Goal: Task Accomplishment & Management: Complete application form

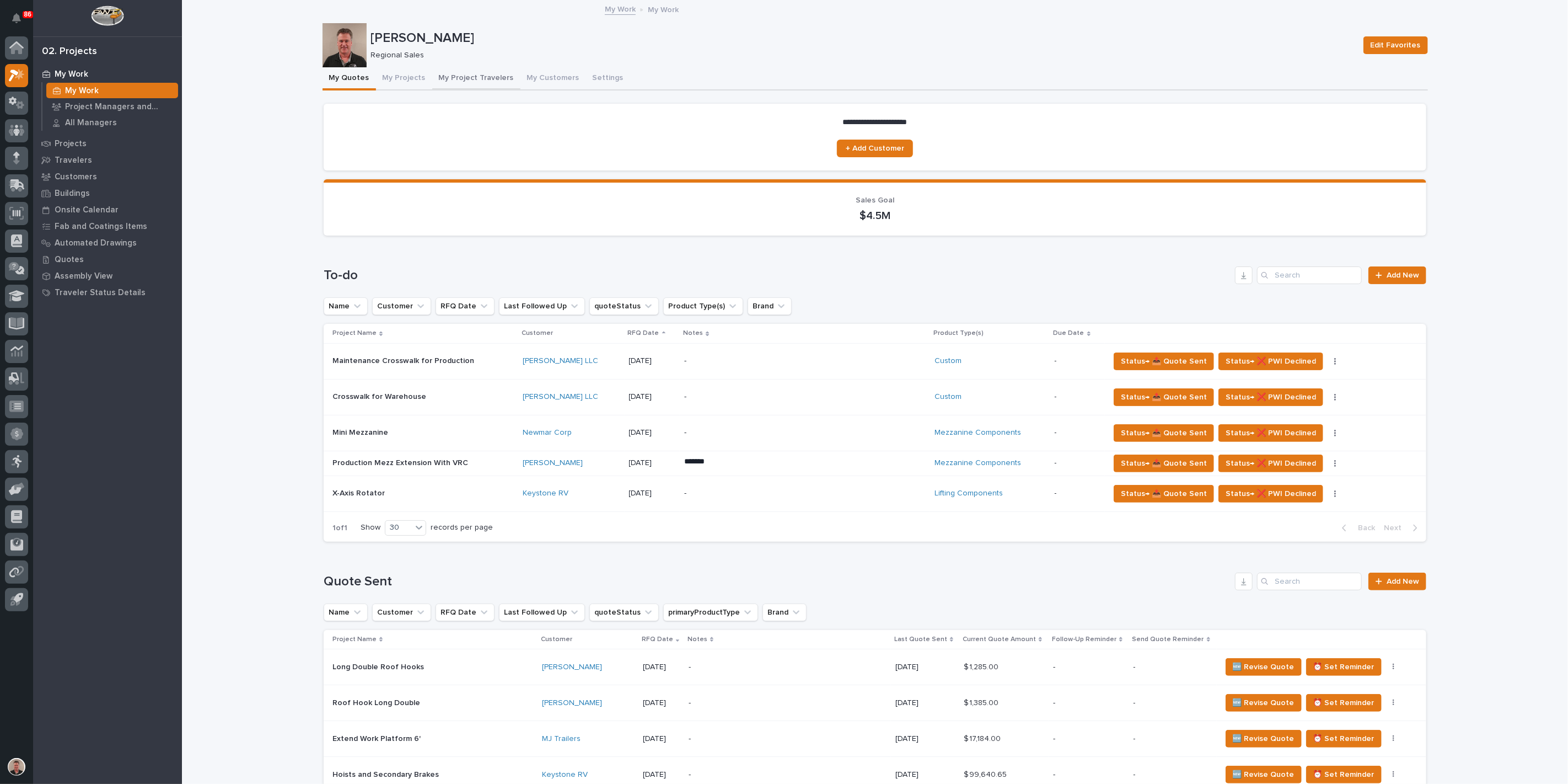
click at [500, 86] on button "My Project Travelers" at bounding box center [476, 78] width 88 height 23
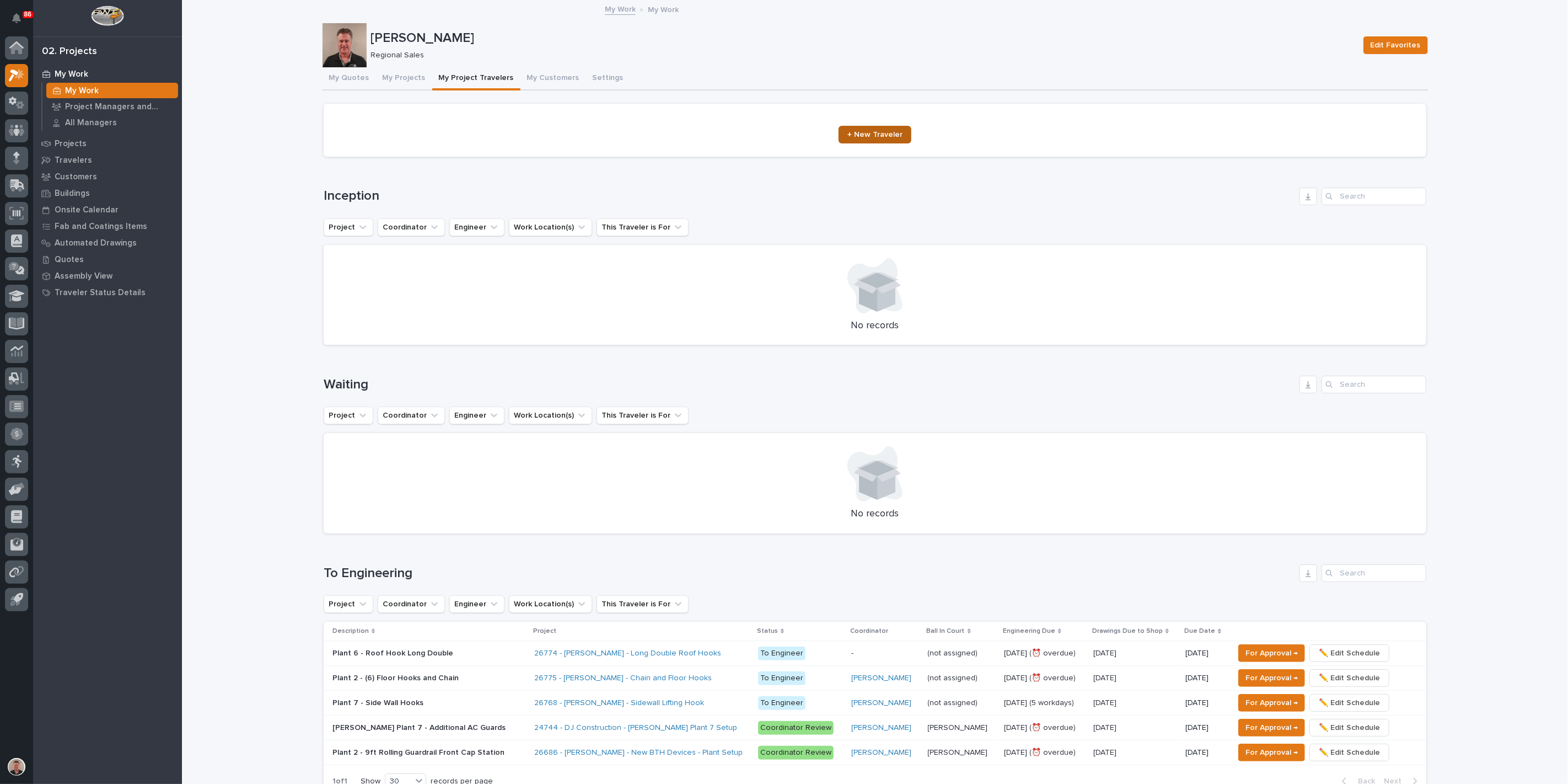
click at [877, 138] on span "+ New Traveler" at bounding box center [874, 135] width 55 height 8
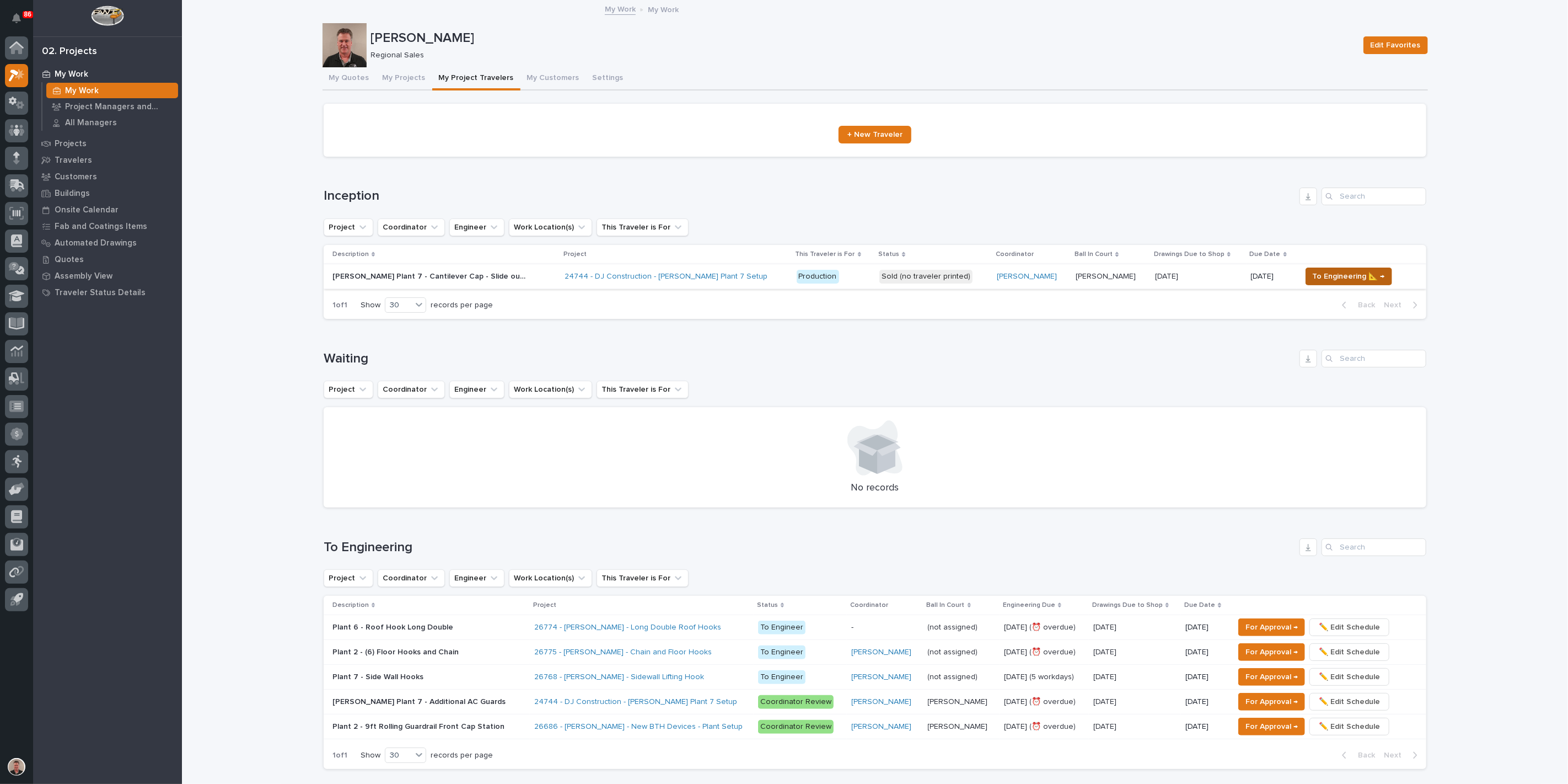
click at [1340, 283] on span "To Engineering 📐 →" at bounding box center [1348, 275] width 72 height 13
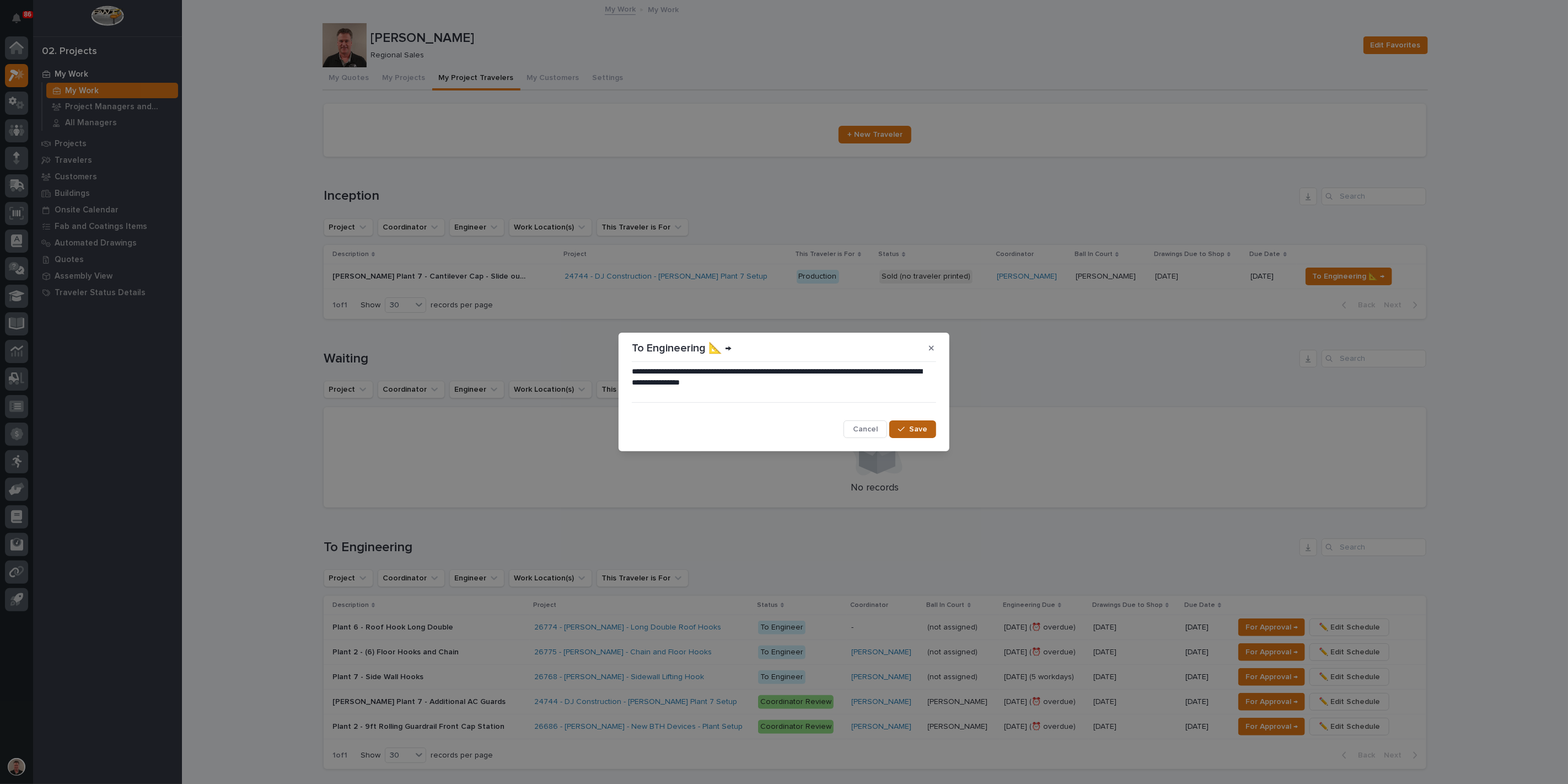
click at [898, 432] on icon "button" at bounding box center [901, 429] width 7 height 5
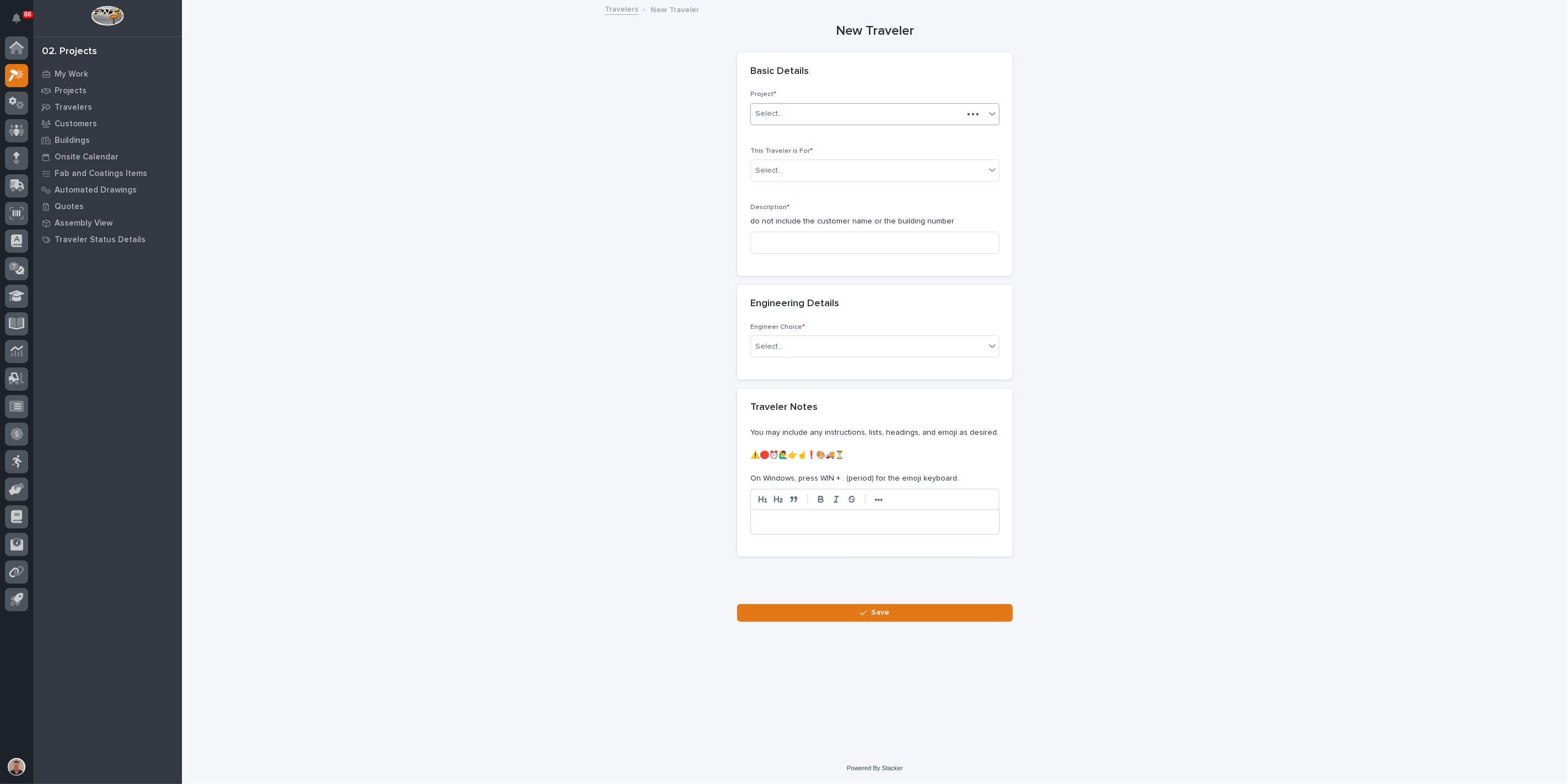
click at [801, 123] on div "Select..." at bounding box center [857, 114] width 212 height 18
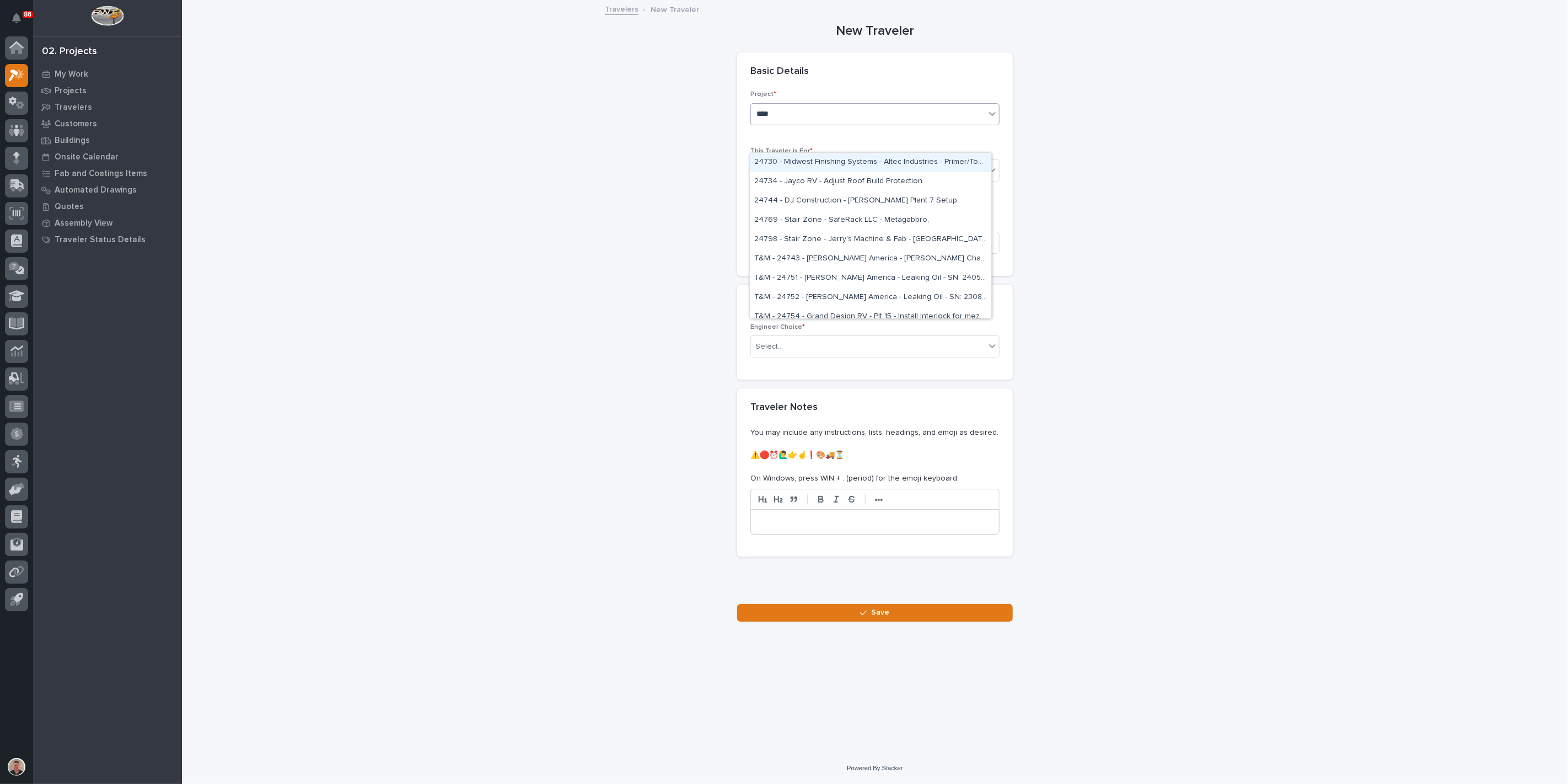
type input "*****"
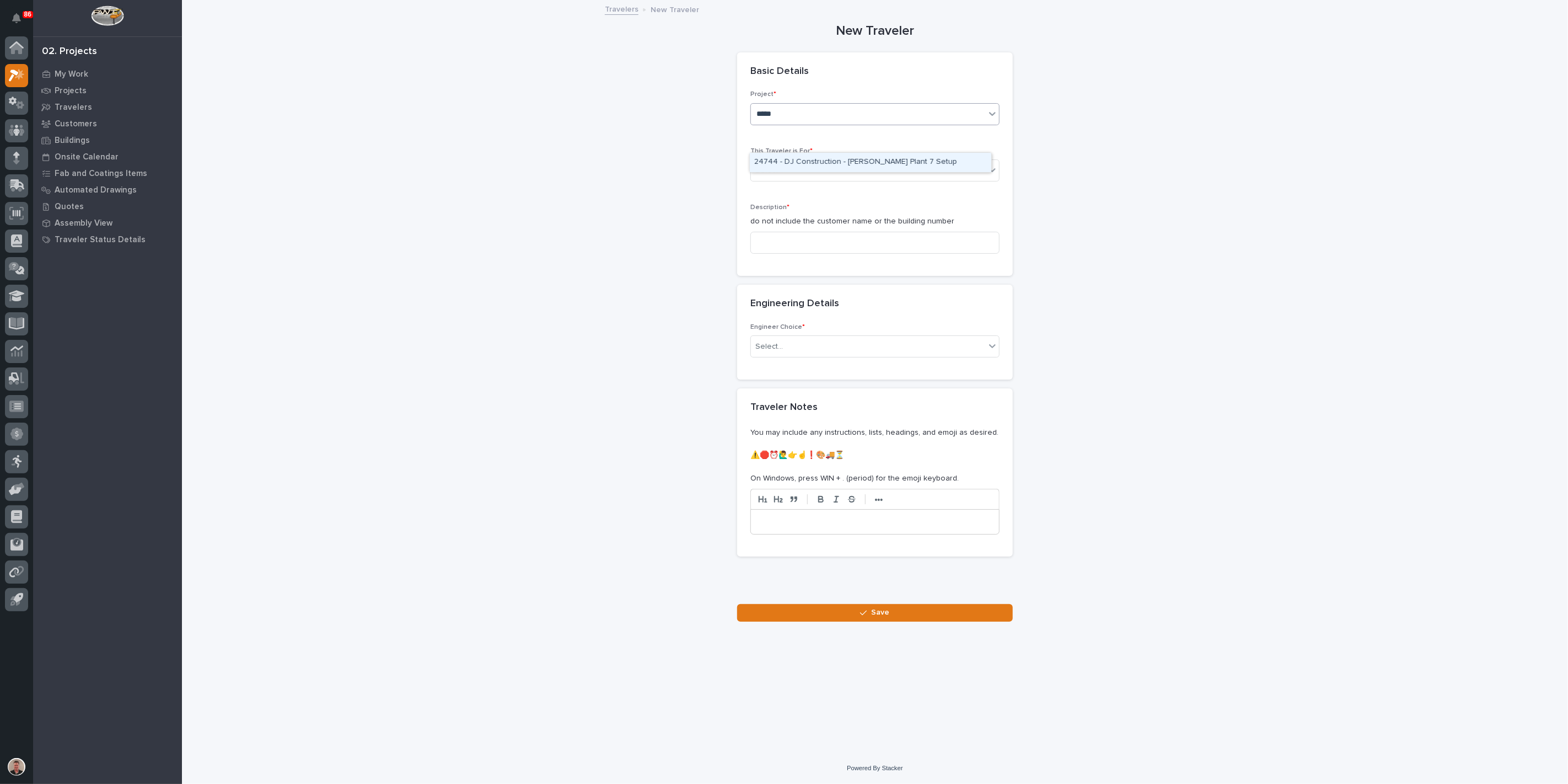
click at [823, 169] on div "24744 - DJ Construction - [PERSON_NAME] Plant 7 Setup" at bounding box center [870, 163] width 242 height 19
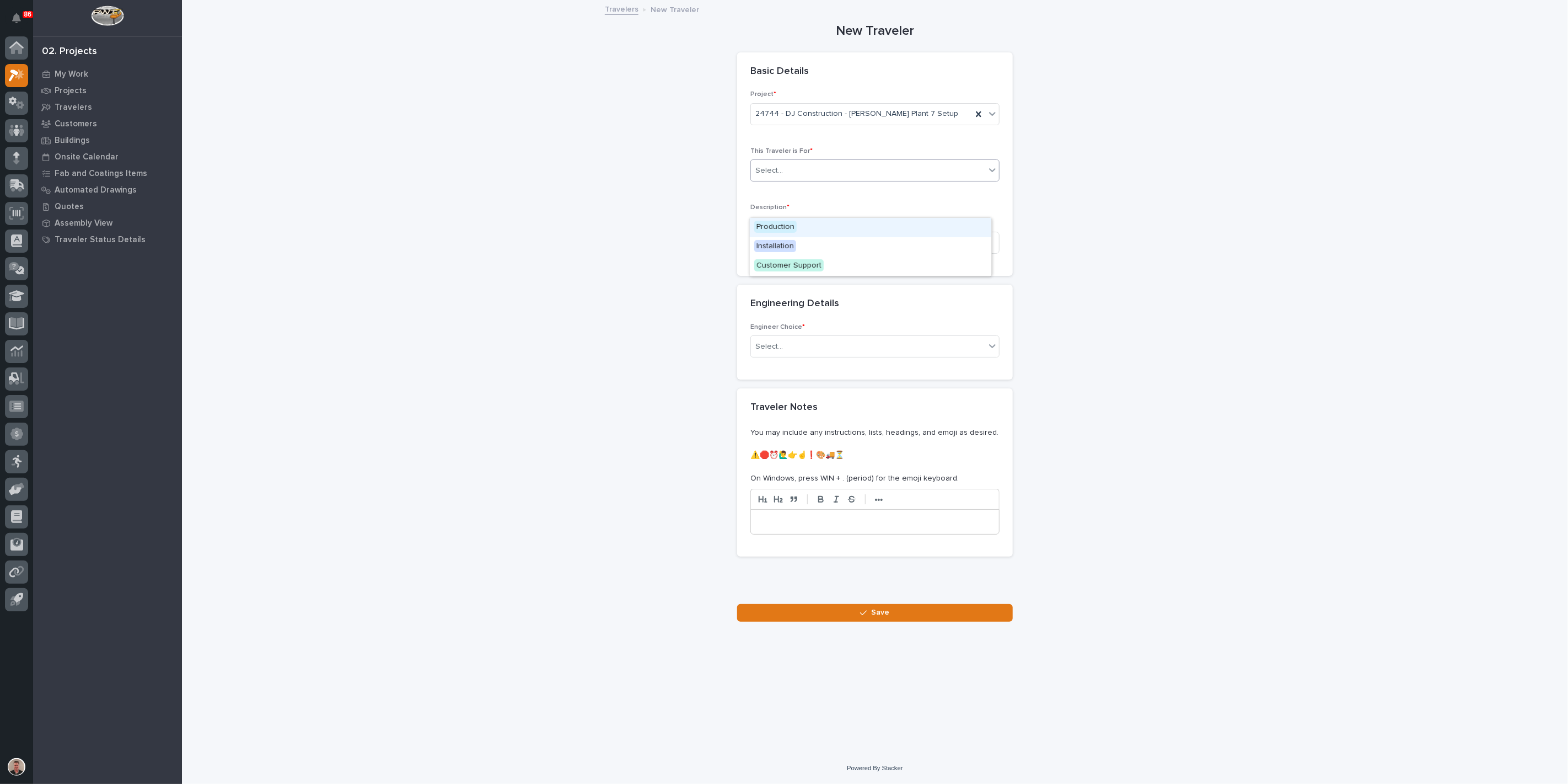
click at [817, 180] on div "Select..." at bounding box center [868, 171] width 234 height 18
click at [797, 227] on span "Production" at bounding box center [775, 227] width 42 height 12
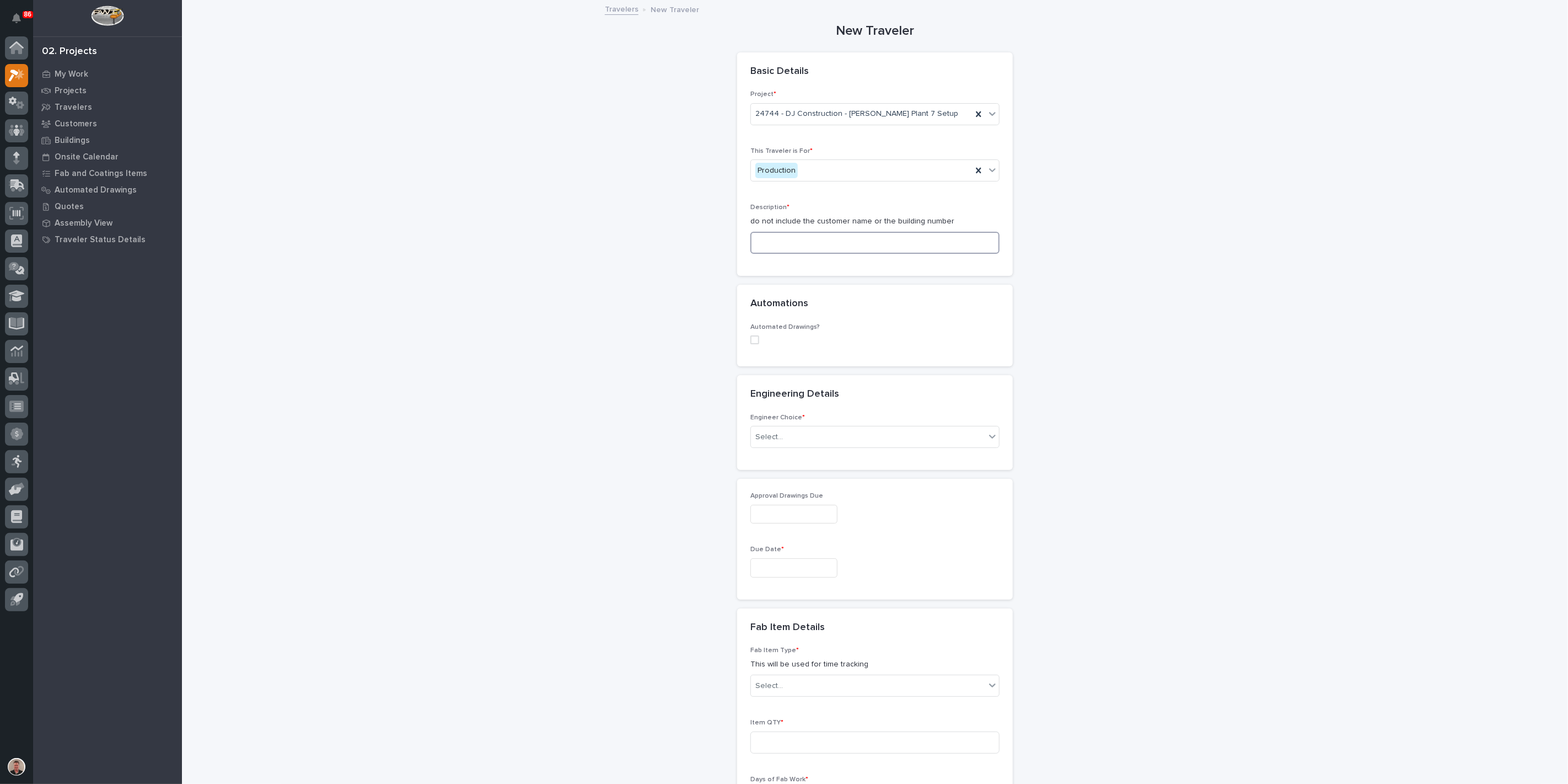
click at [783, 253] on input at bounding box center [874, 242] width 249 height 22
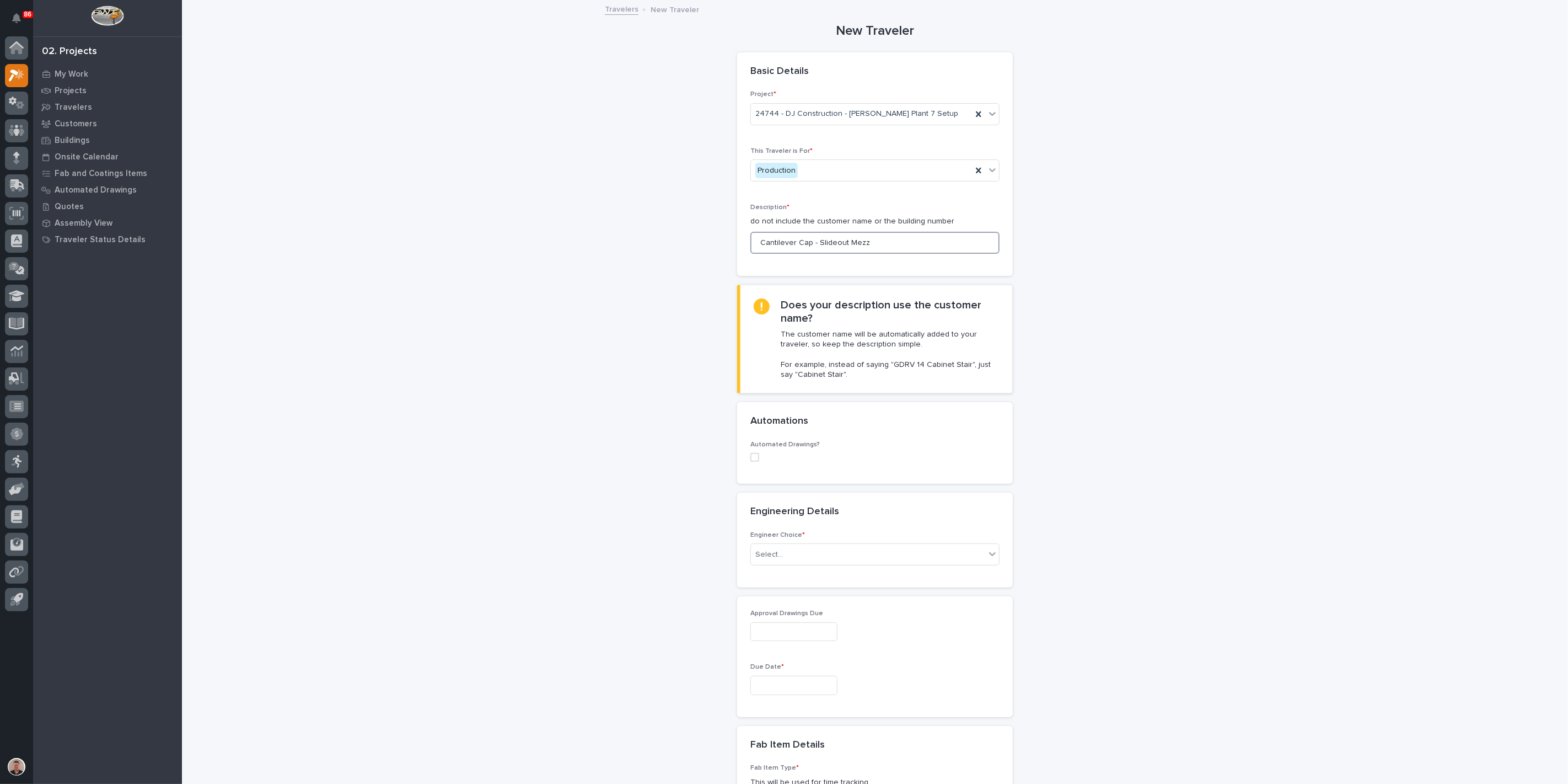
click at [854, 253] on input "Cantilever Cap - Slideout Mezz" at bounding box center [874, 242] width 249 height 22
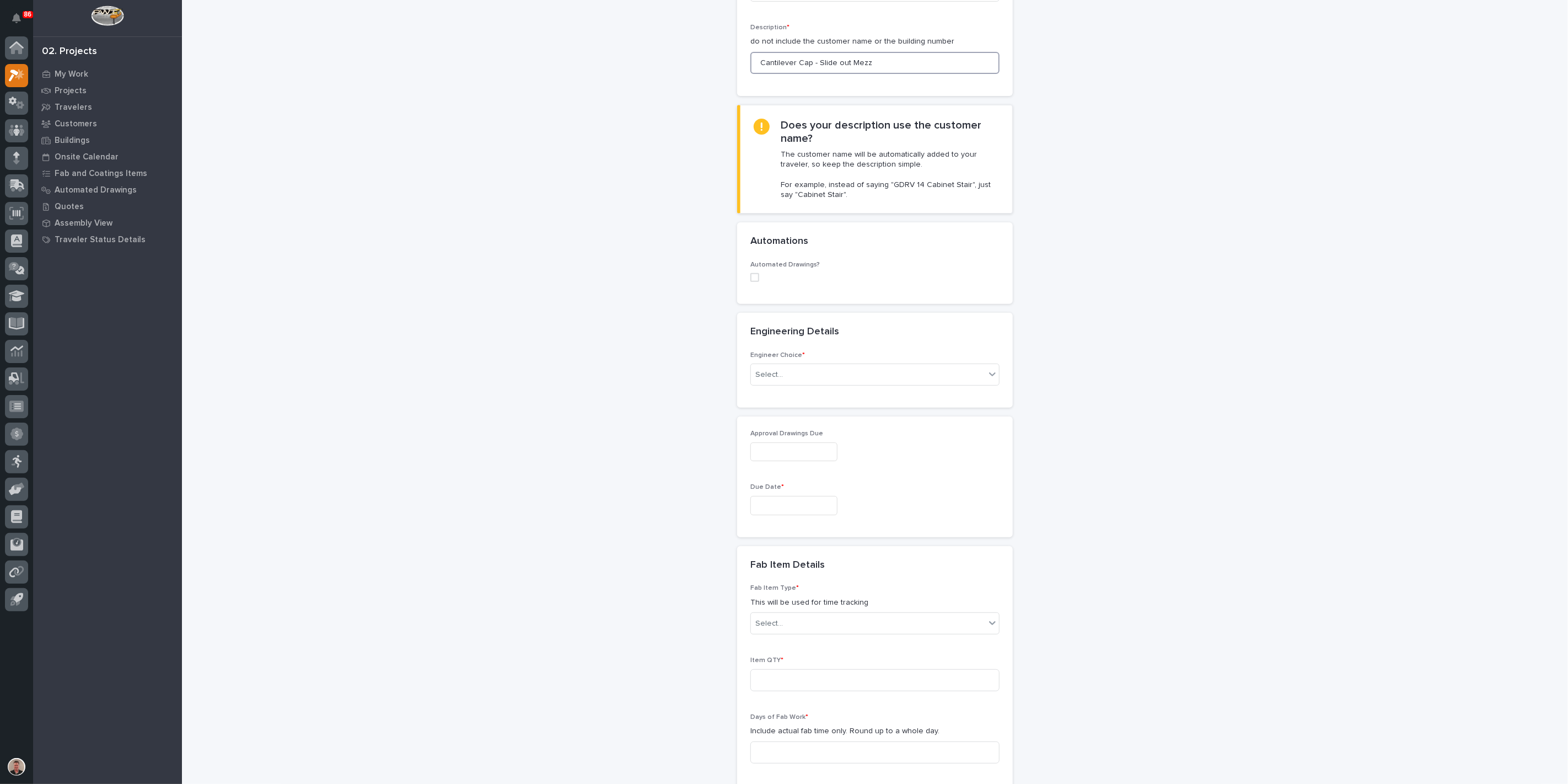
scroll to position [184, 0]
type input "Cantilever Cap - Slide out Mezz"
click at [853, 380] on div "Select..." at bounding box center [868, 370] width 234 height 18
click at [854, 546] on div "I want my coordinator to choose an engineer" at bounding box center [870, 552] width 242 height 19
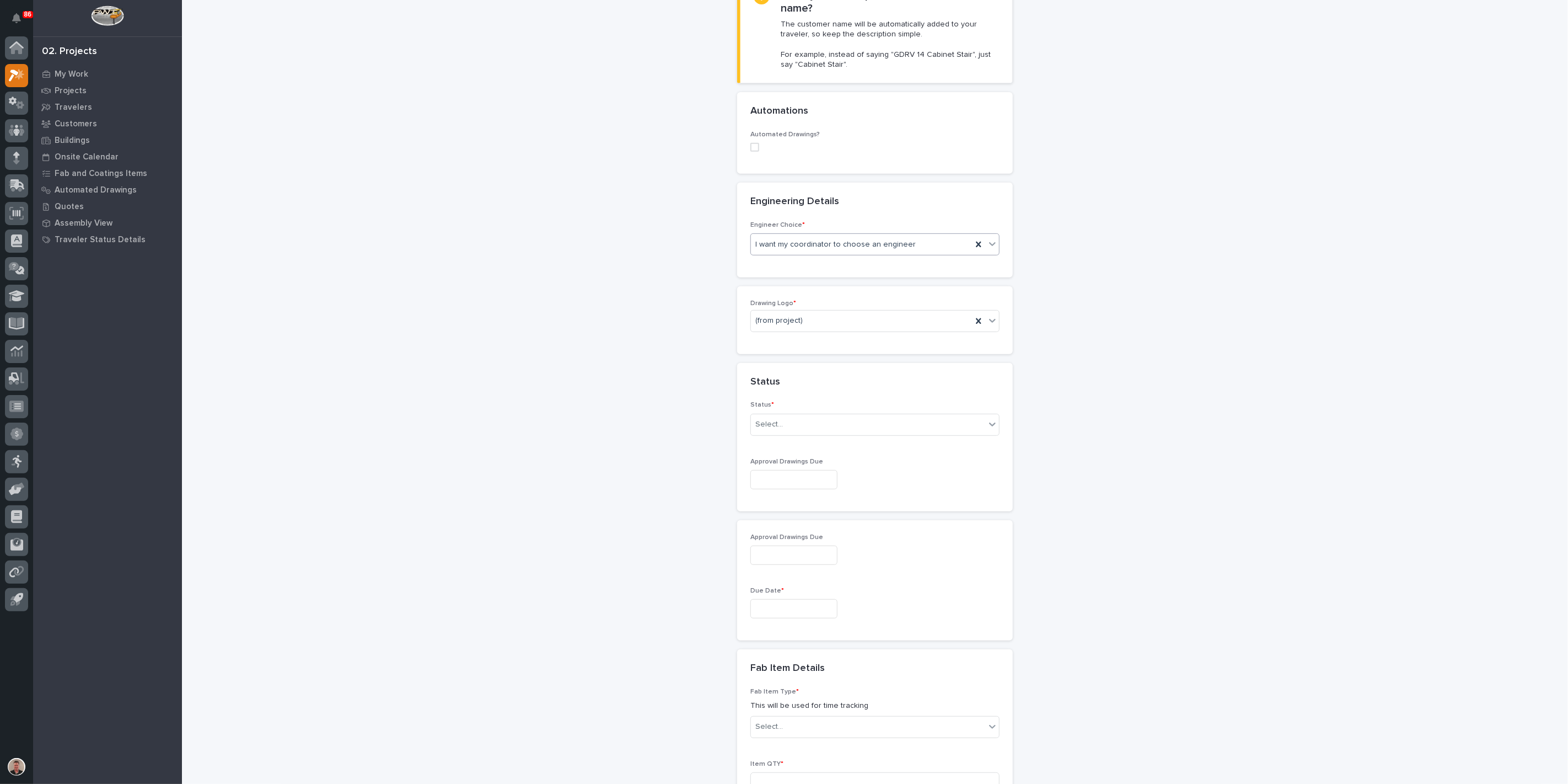
scroll to position [323, 0]
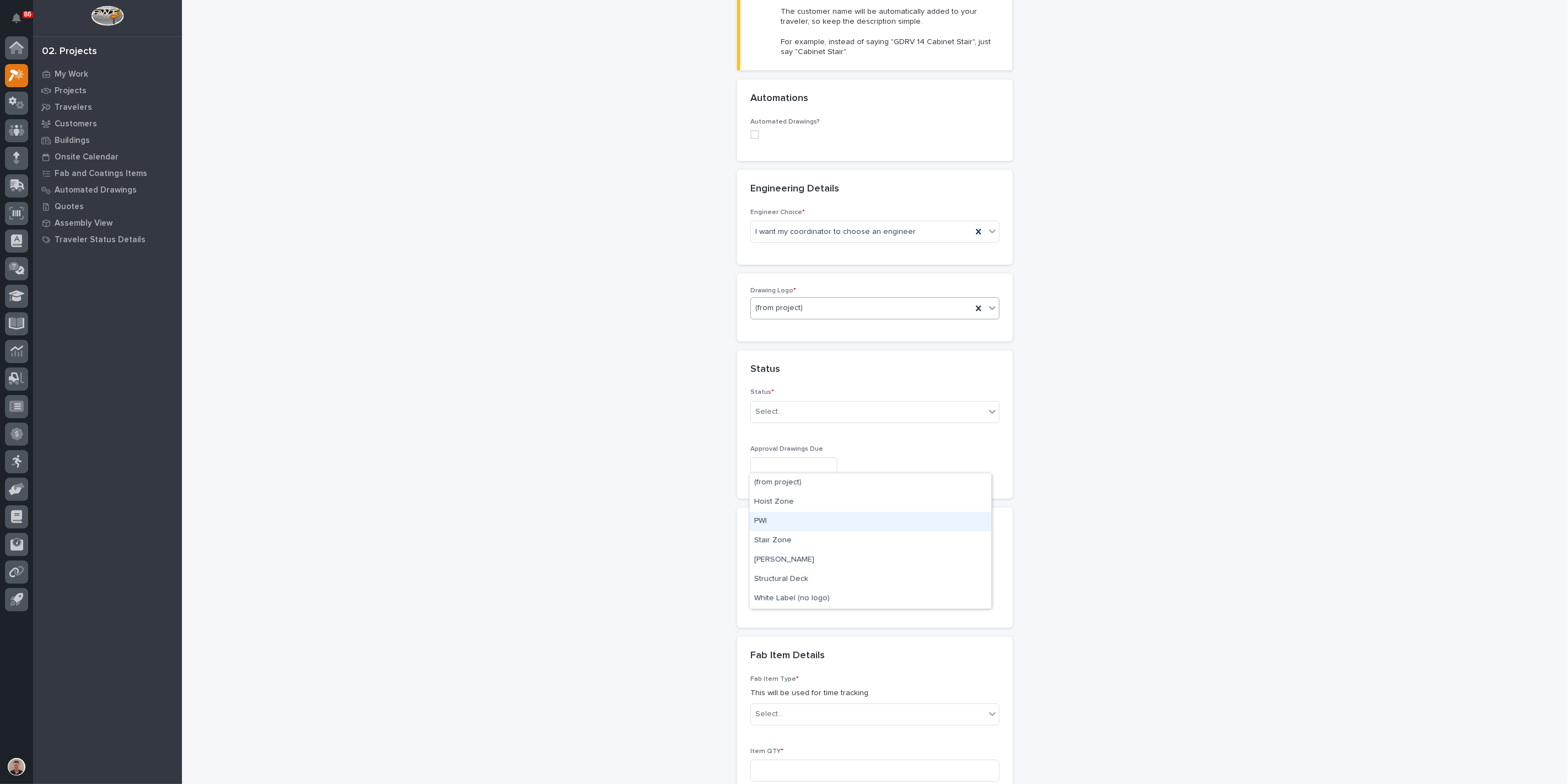
drag, startPoint x: 809, startPoint y: 462, endPoint x: 799, endPoint y: 510, distance: 49.0
click at [799, 523] on div "PWI" at bounding box center [870, 522] width 242 height 19
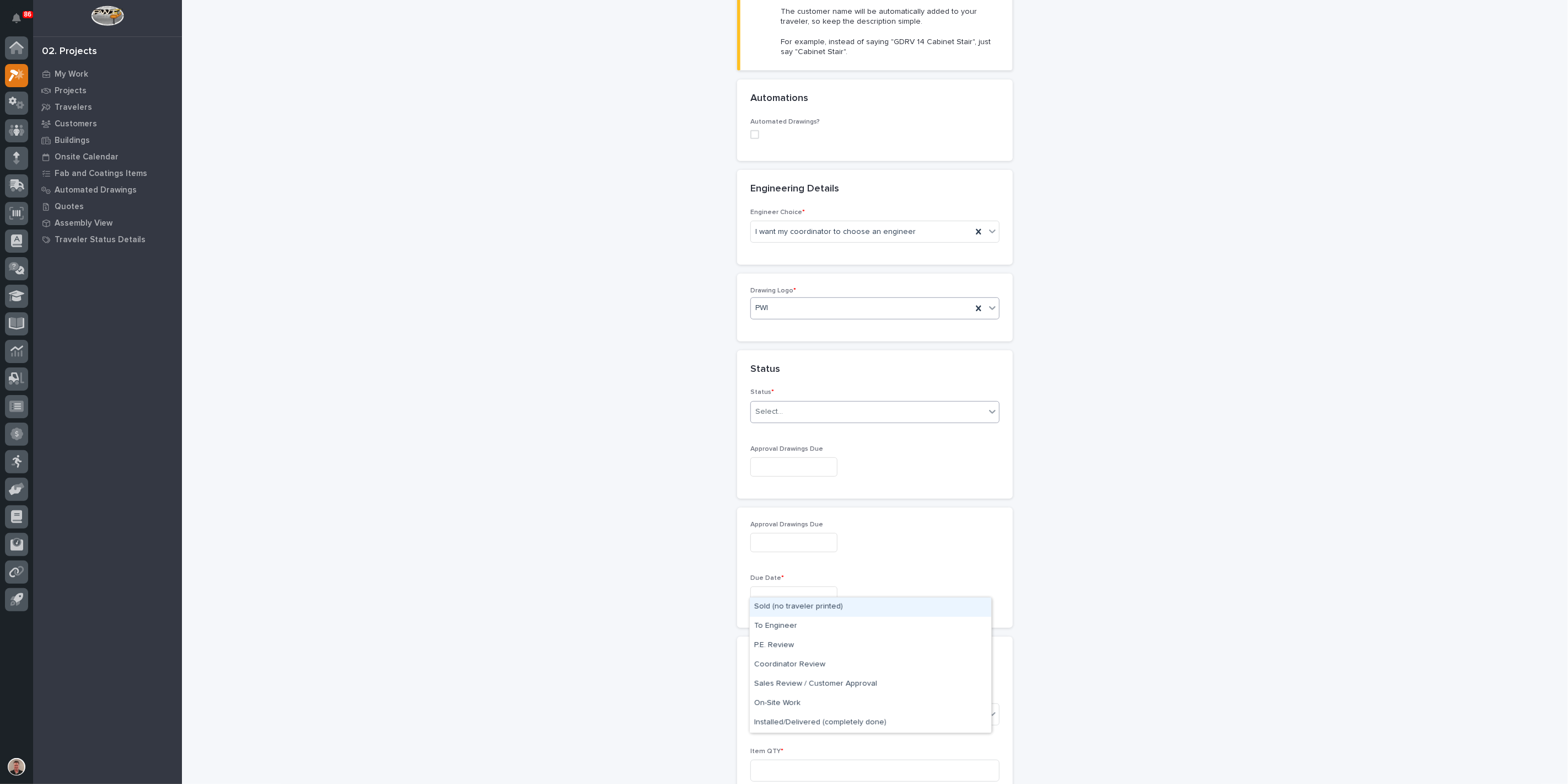
click at [799, 421] on div "Select..." at bounding box center [868, 412] width 234 height 18
click at [801, 605] on div "Sold (no traveler printed)" at bounding box center [870, 607] width 242 height 19
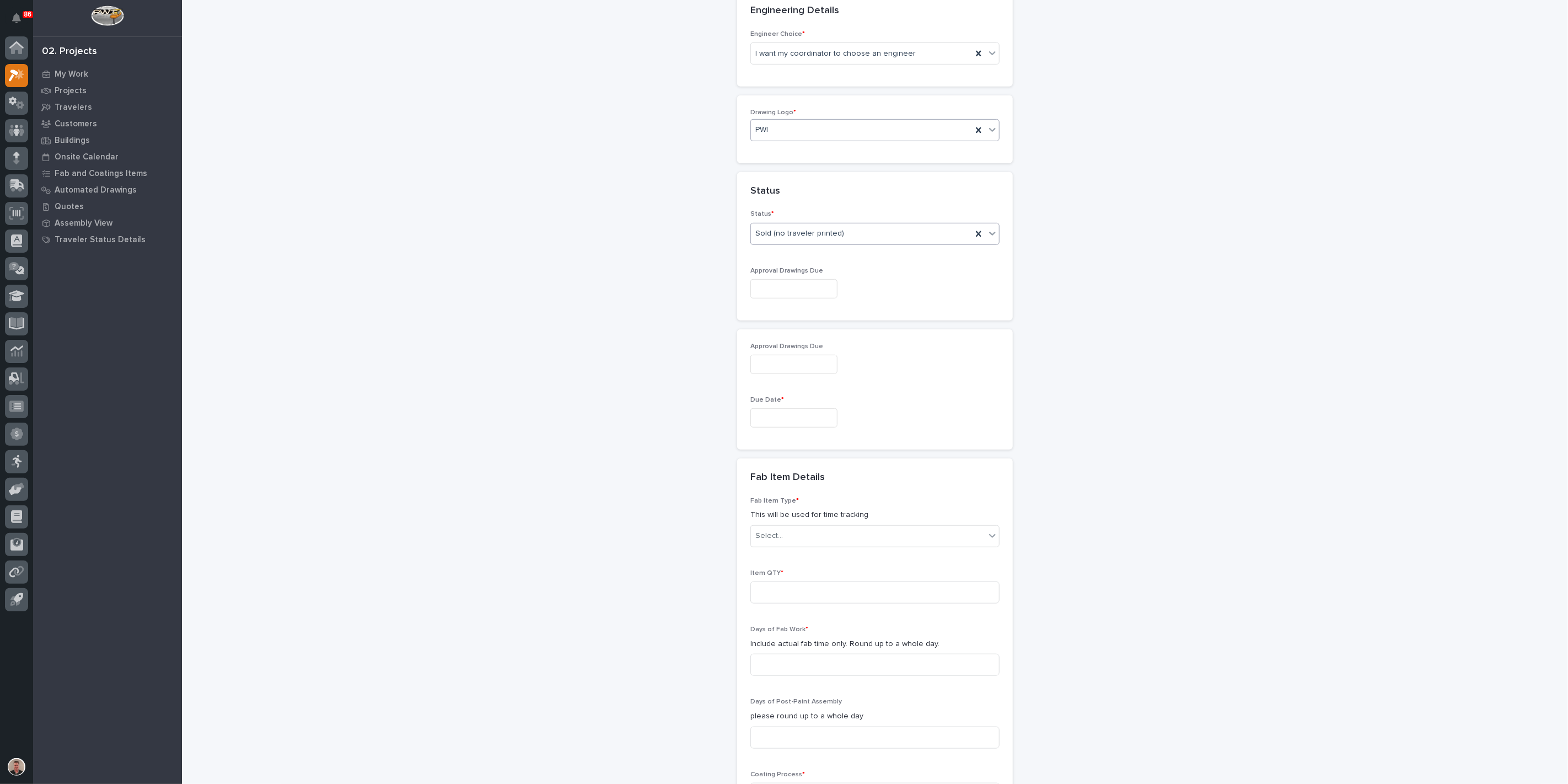
scroll to position [506, 0]
click at [780, 293] on input "text" at bounding box center [793, 283] width 87 height 19
click at [803, 368] on div "13" at bounding box center [810, 375] width 15 height 15
type input "**********"
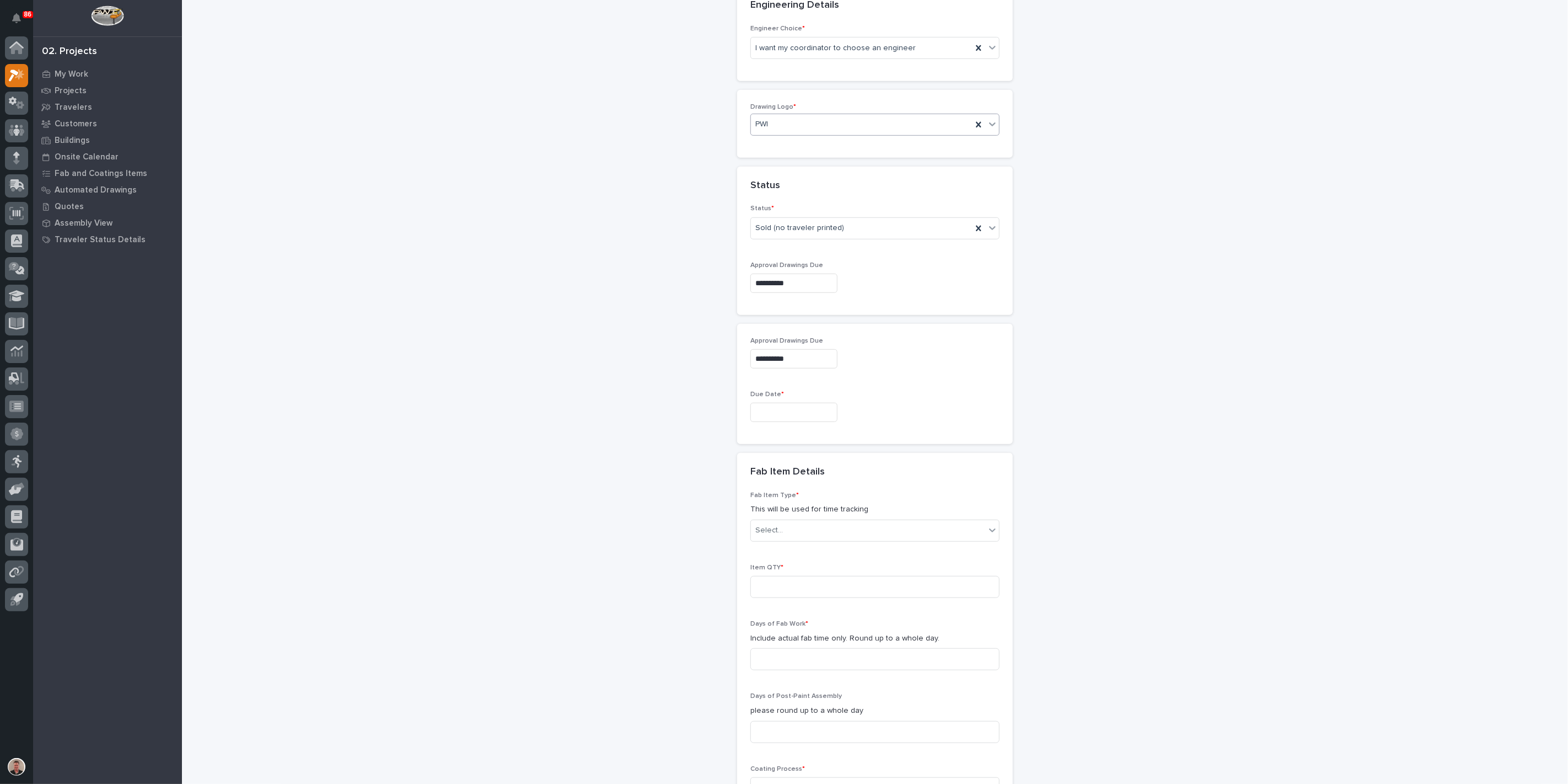
click at [770, 421] on input "text" at bounding box center [793, 413] width 87 height 19
drag, startPoint x: 829, startPoint y: 513, endPoint x: 824, endPoint y: 517, distance: 6.4
click at [839, 524] on div "15" at bounding box center [846, 531] width 15 height 15
type input "**********"
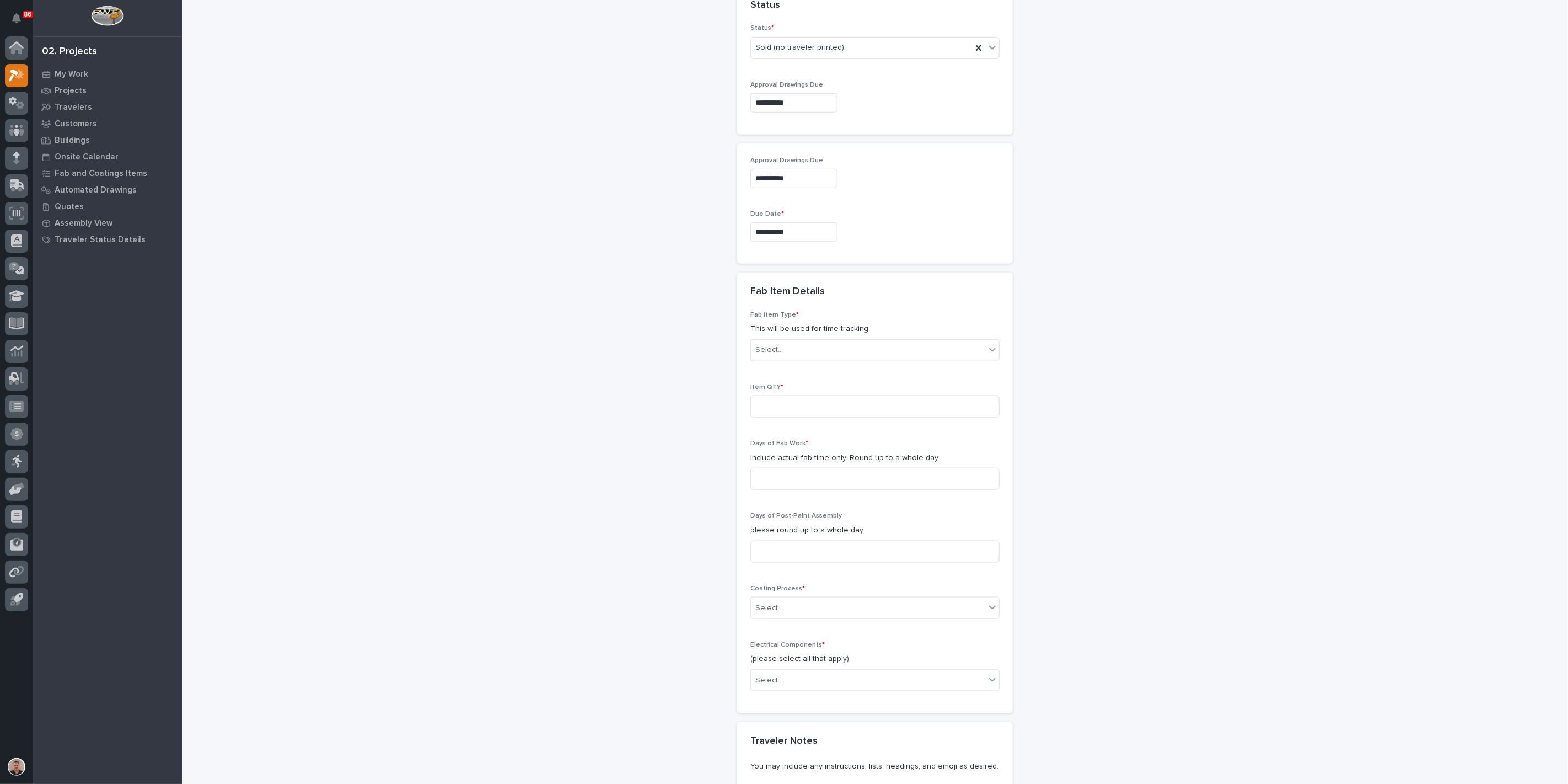
scroll to position [690, 0]
click at [763, 353] on div "Select..." at bounding box center [769, 346] width 27 height 11
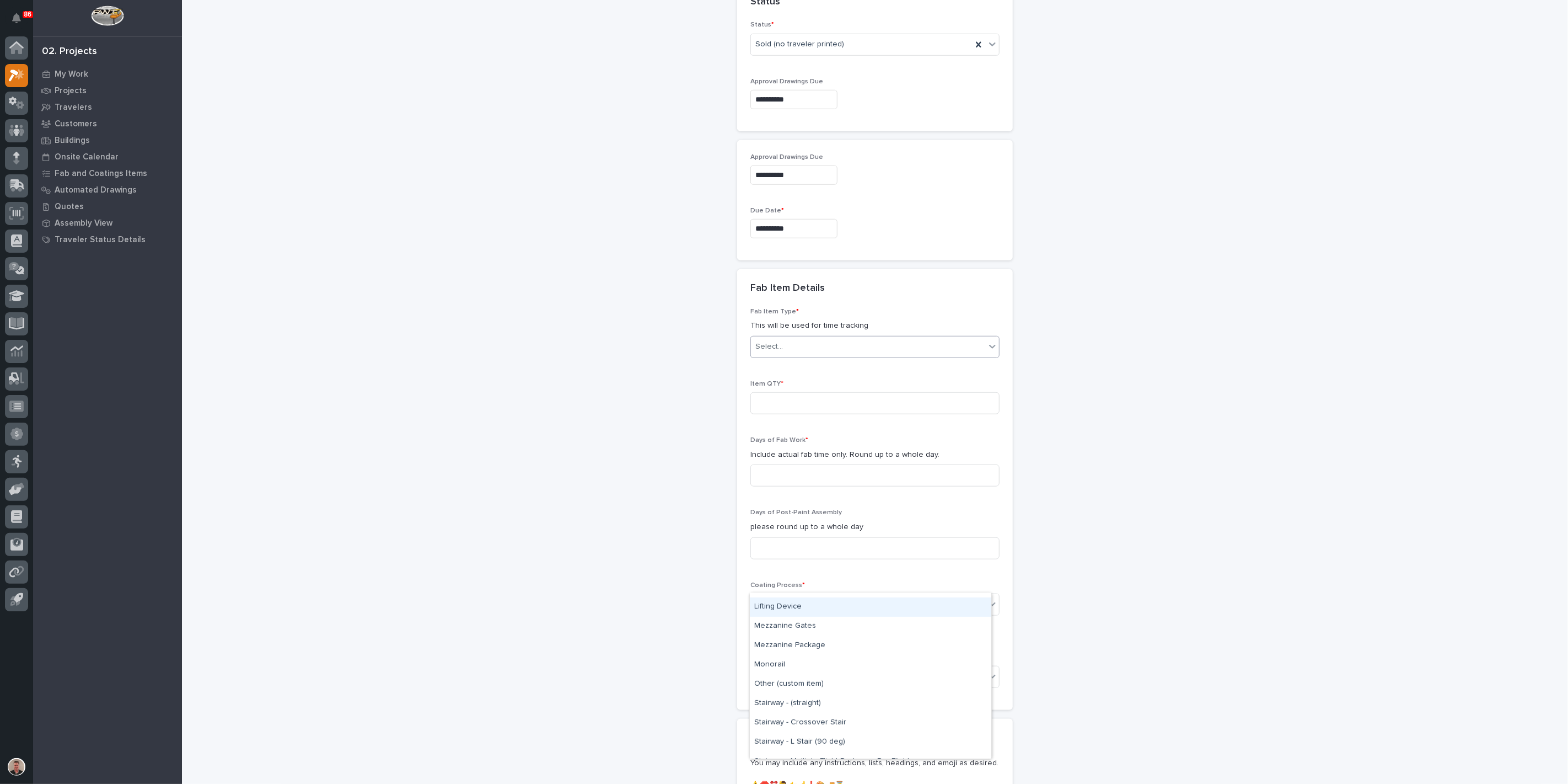
scroll to position [552, 0]
click at [801, 671] on div "Other (custom item)" at bounding box center [870, 669] width 242 height 19
click at [777, 414] on input at bounding box center [874, 403] width 249 height 22
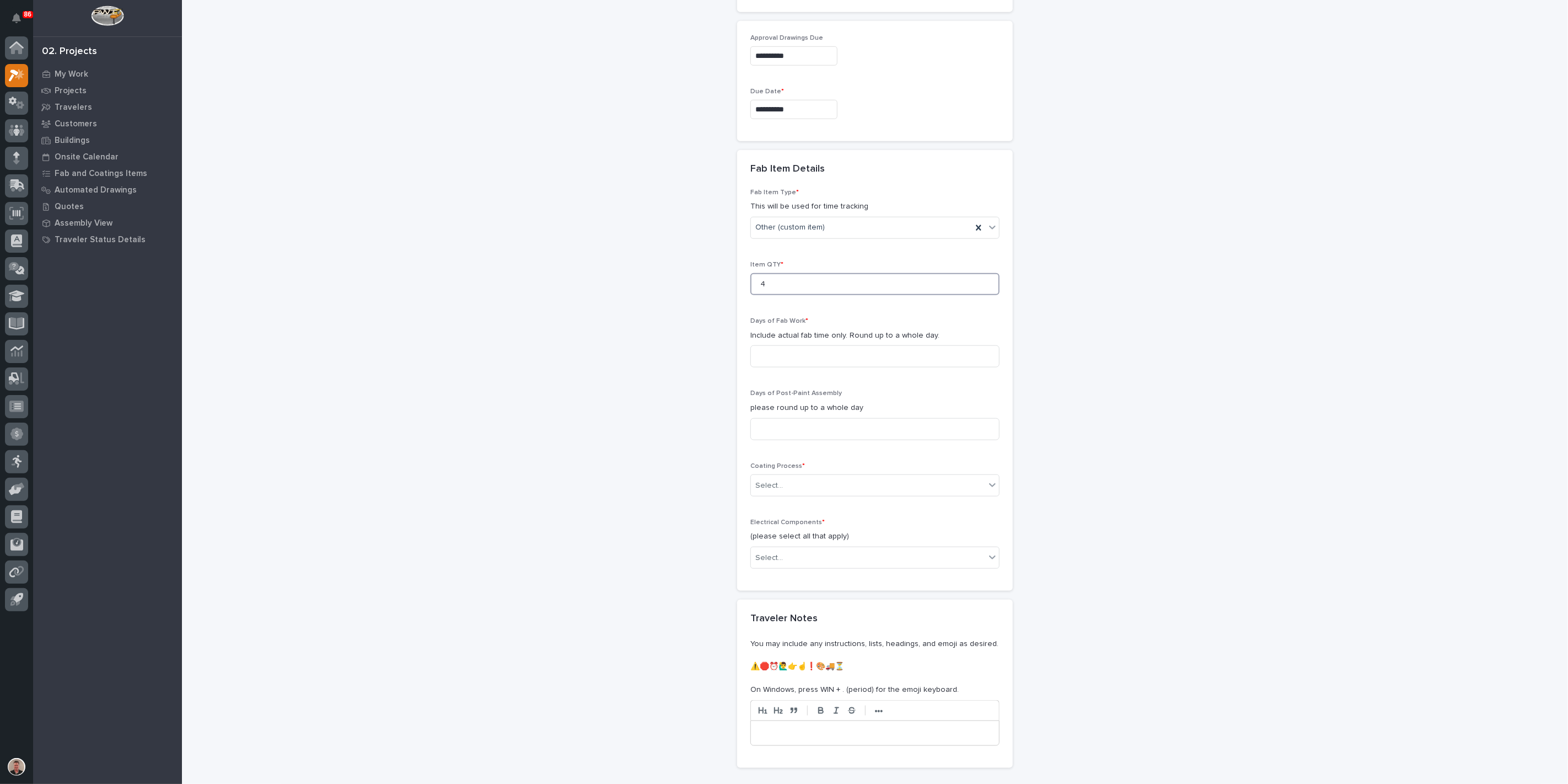
scroll to position [813, 0]
type input "4"
click at [776, 363] on input at bounding box center [874, 352] width 249 height 22
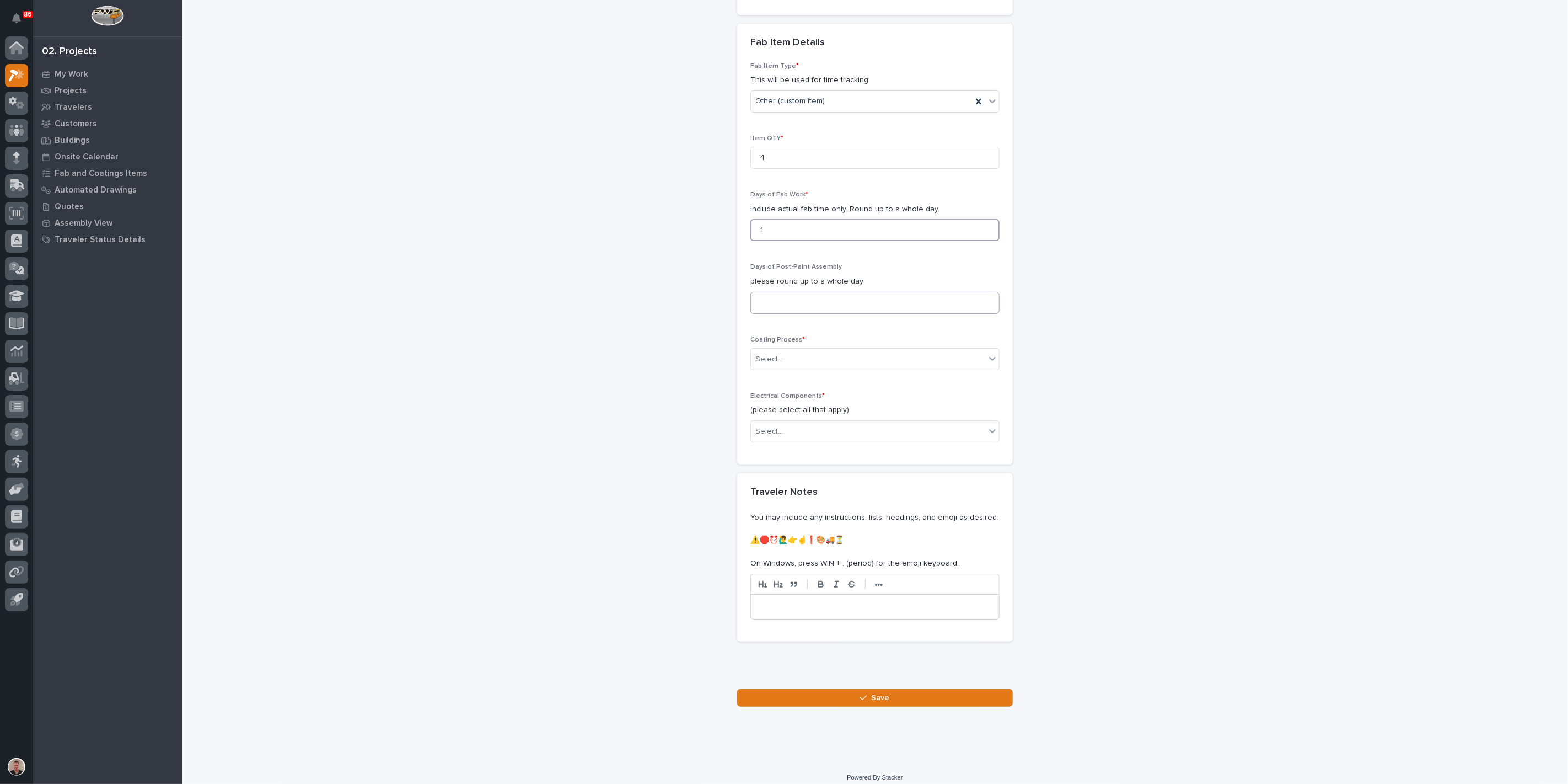
type input "1"
click at [776, 314] on input at bounding box center [874, 303] width 249 height 22
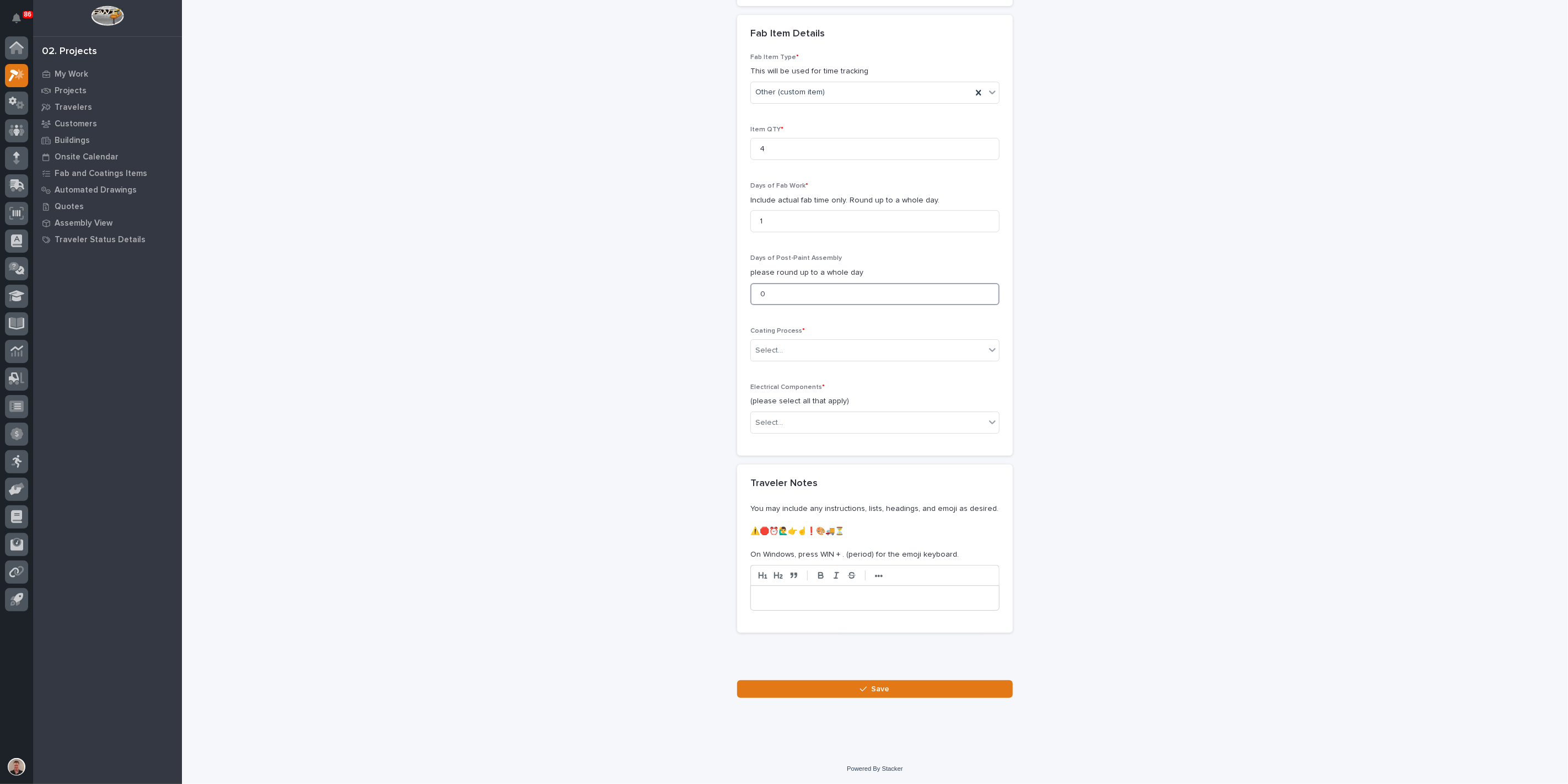
scroll to position [997, 0]
type input "0"
click at [773, 356] on div "Select..." at bounding box center [769, 350] width 27 height 11
click at [774, 632] on div "In-House Paint/Powder" at bounding box center [870, 632] width 242 height 19
click at [794, 432] on div "Select..." at bounding box center [868, 422] width 234 height 18
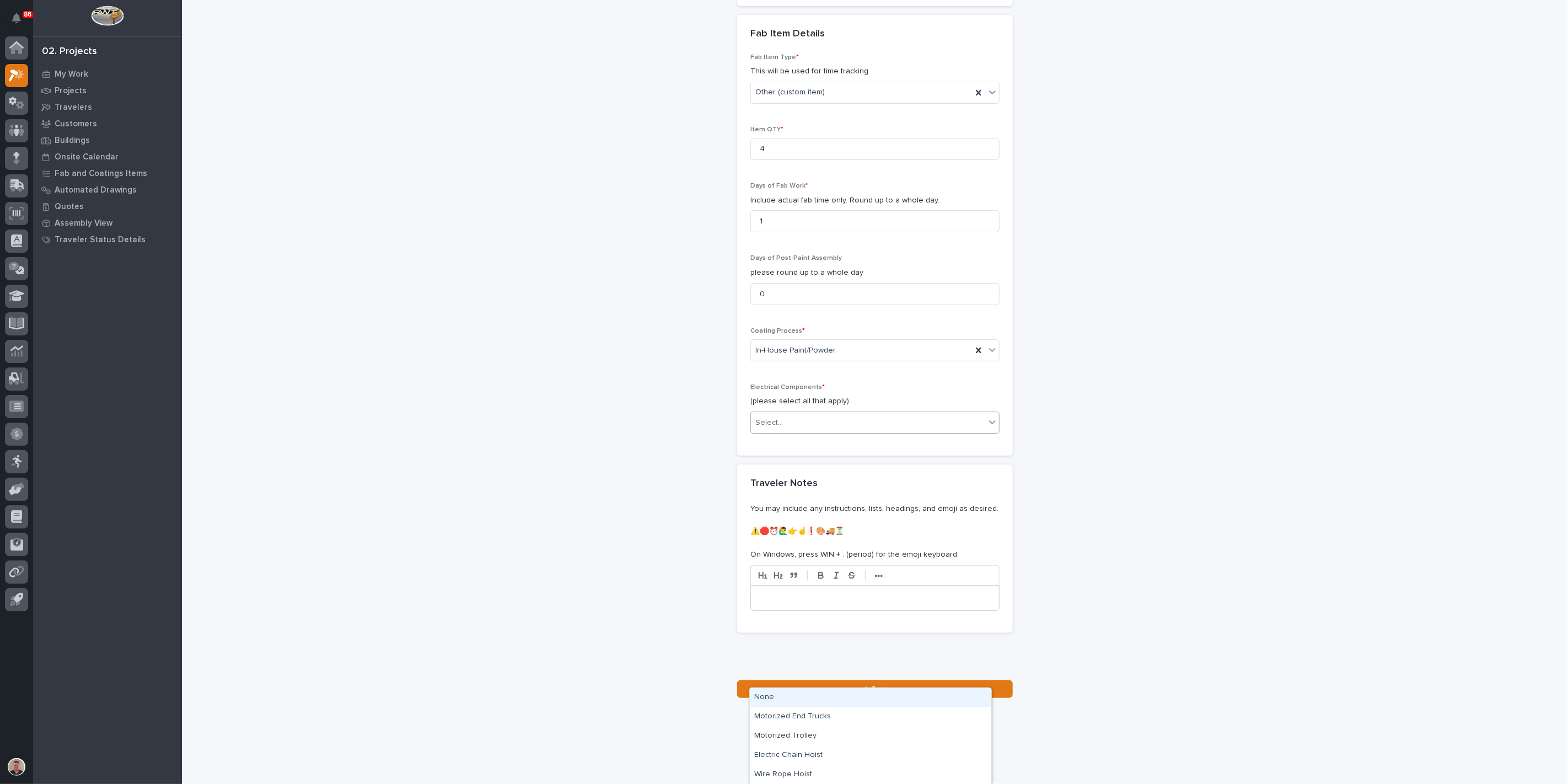
click at [788, 697] on div "None" at bounding box center [870, 698] width 242 height 19
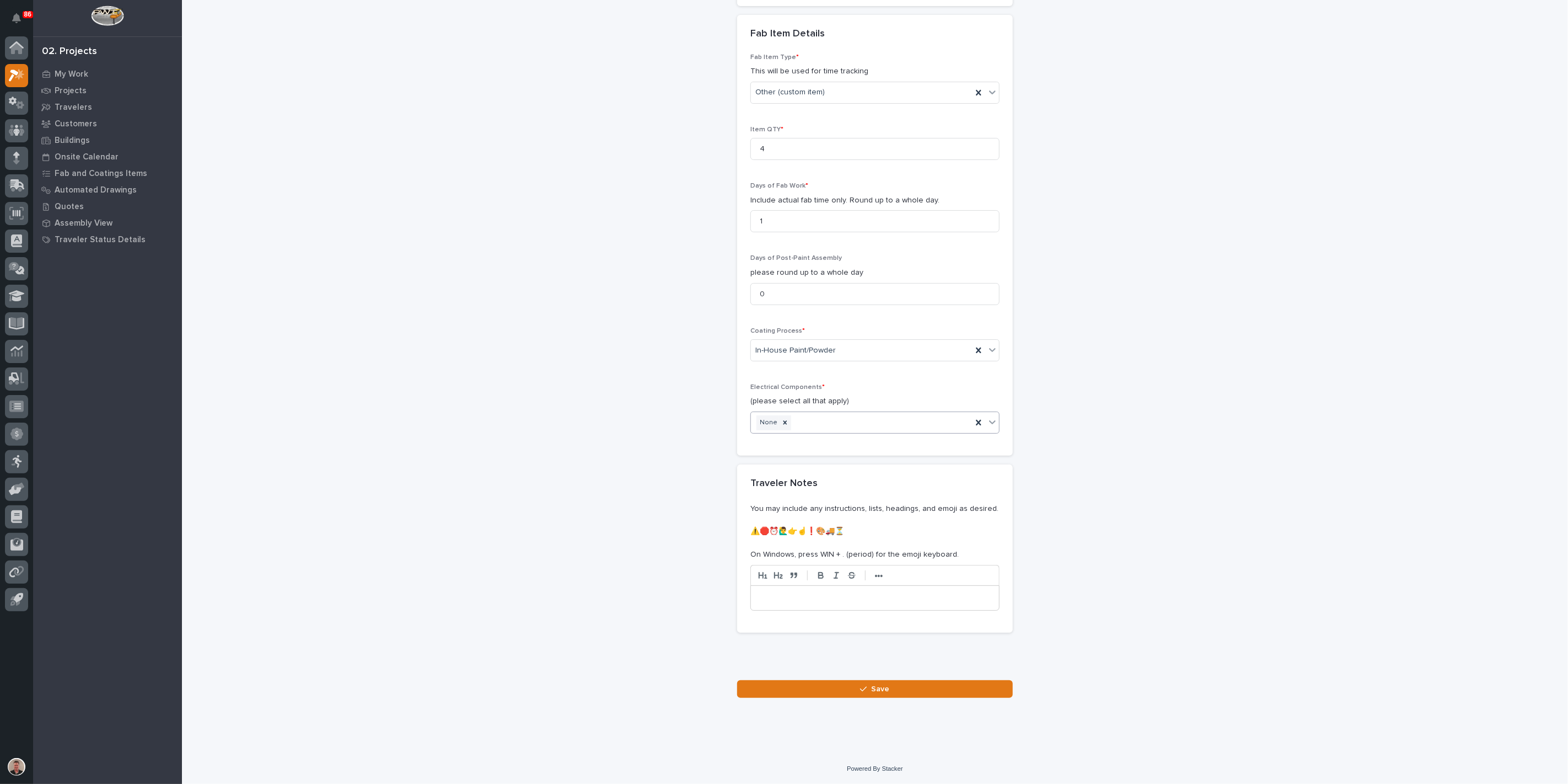
scroll to position [1303, 0]
click at [807, 698] on button "Save" at bounding box center [874, 689] width 275 height 18
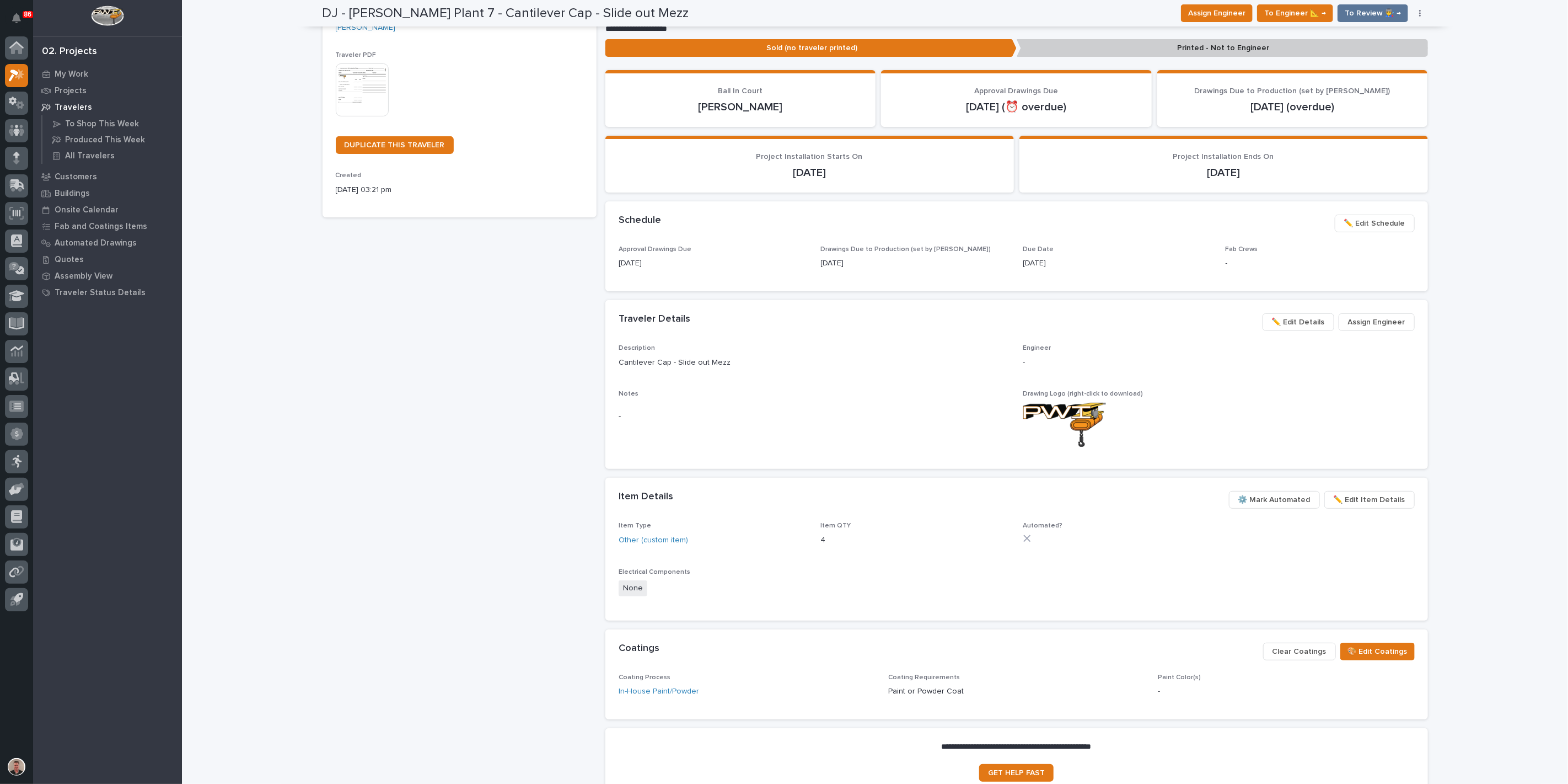
scroll to position [204, 0]
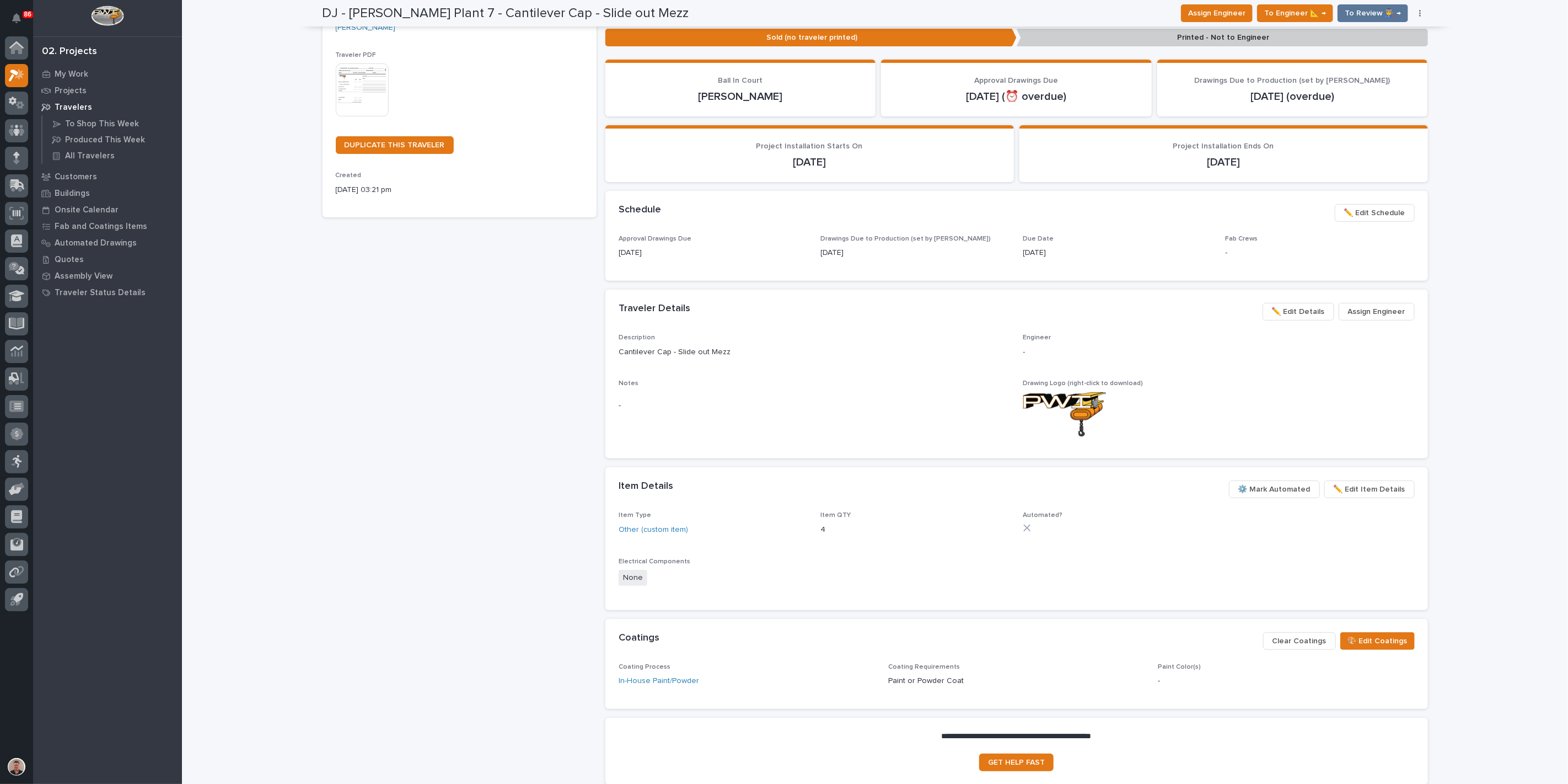
click at [368, 116] on img at bounding box center [362, 90] width 53 height 53
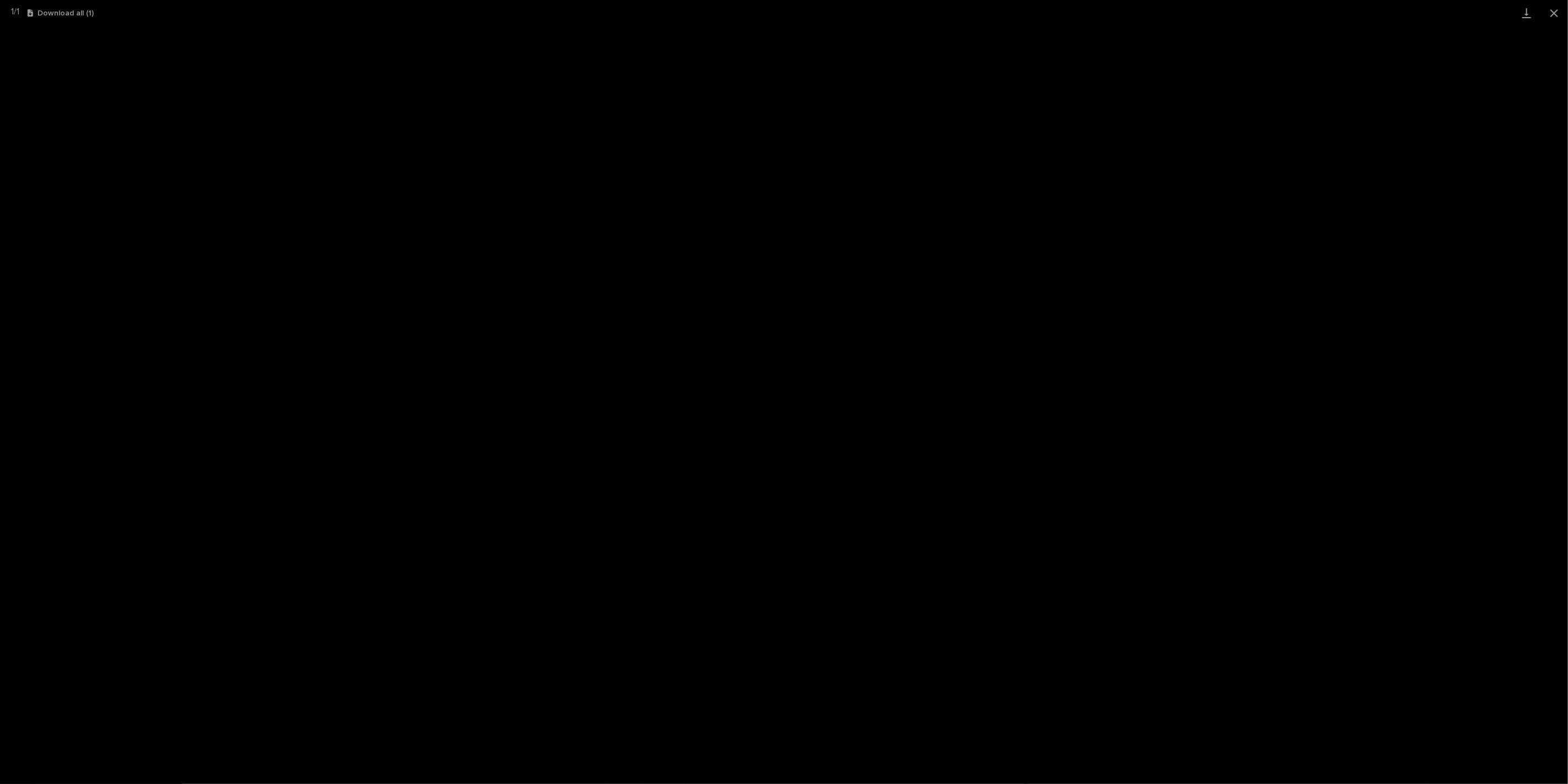
scroll to position [233, 0]
